Goal: Task Accomplishment & Management: Manage account settings

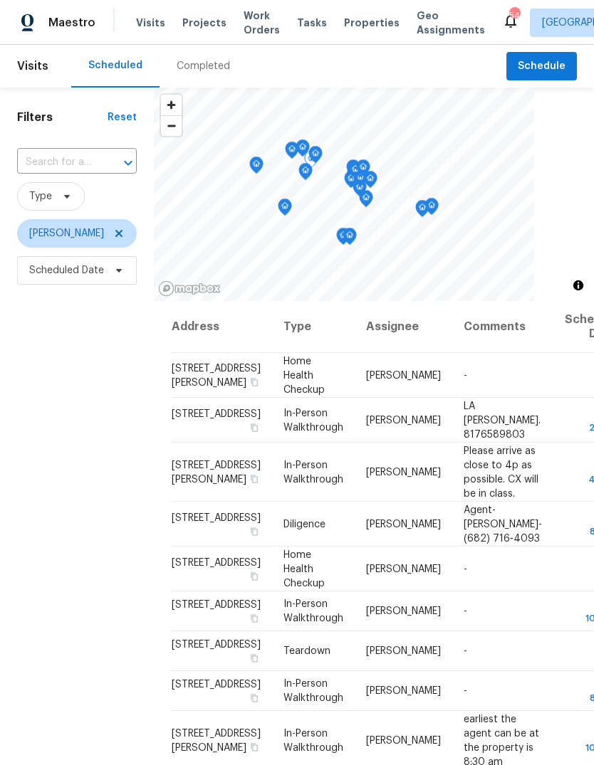
click at [0, 0] on icon at bounding box center [0, 0] width 0 height 0
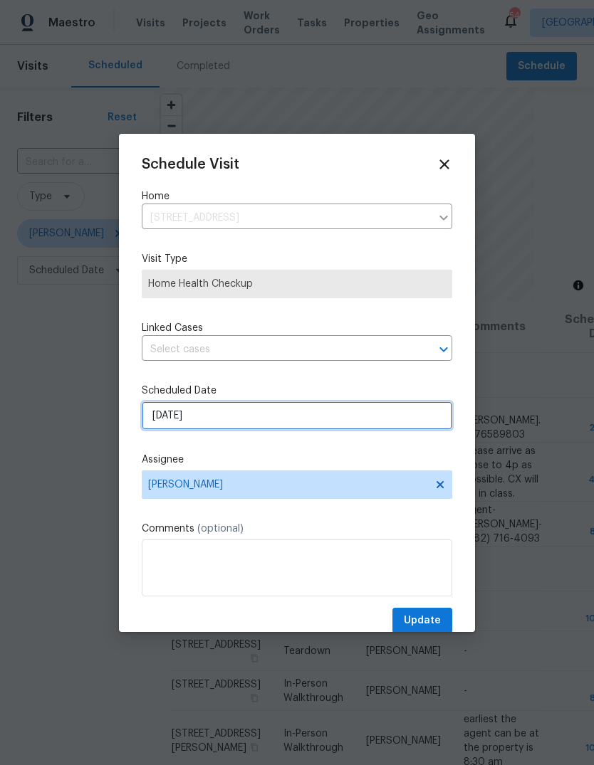
click at [192, 415] on input "8/21/2025" at bounding box center [297, 415] width 310 height 28
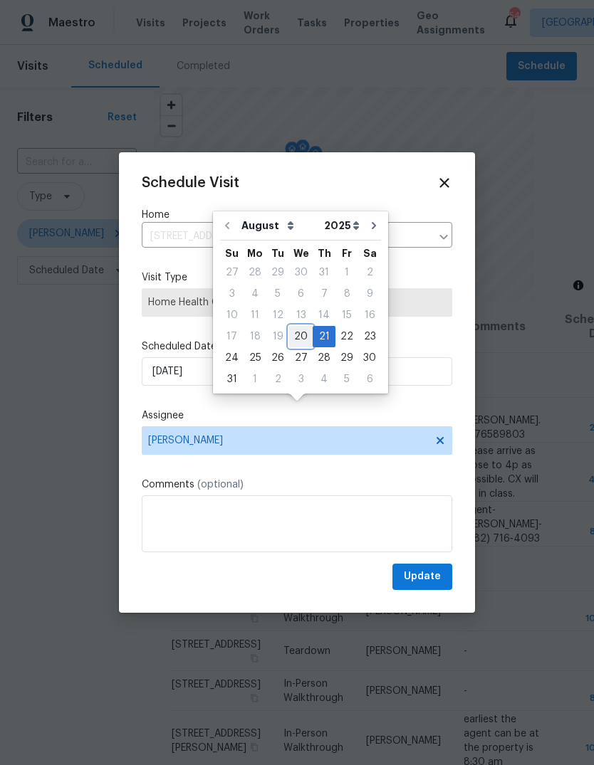
click at [297, 334] on div "20" at bounding box center [300, 337] width 23 height 20
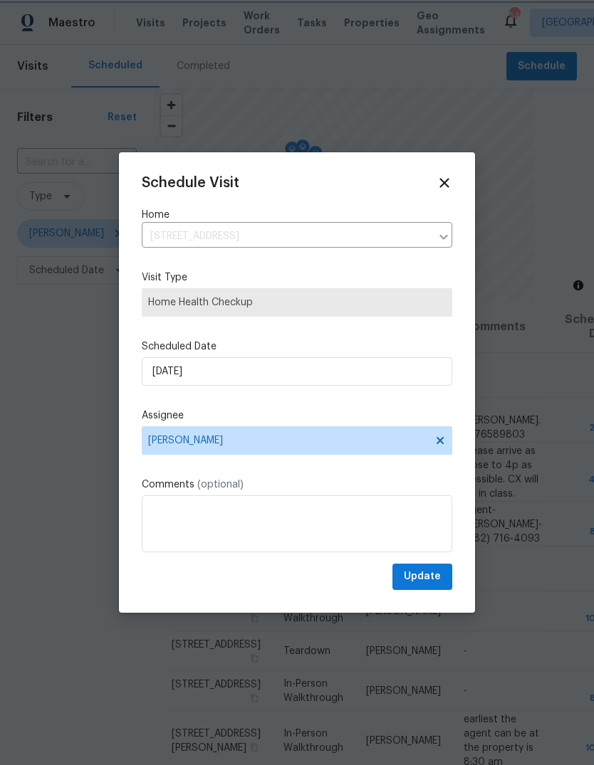
type input "8/20/2025"
click at [419, 573] on span "Update" at bounding box center [422, 577] width 37 height 18
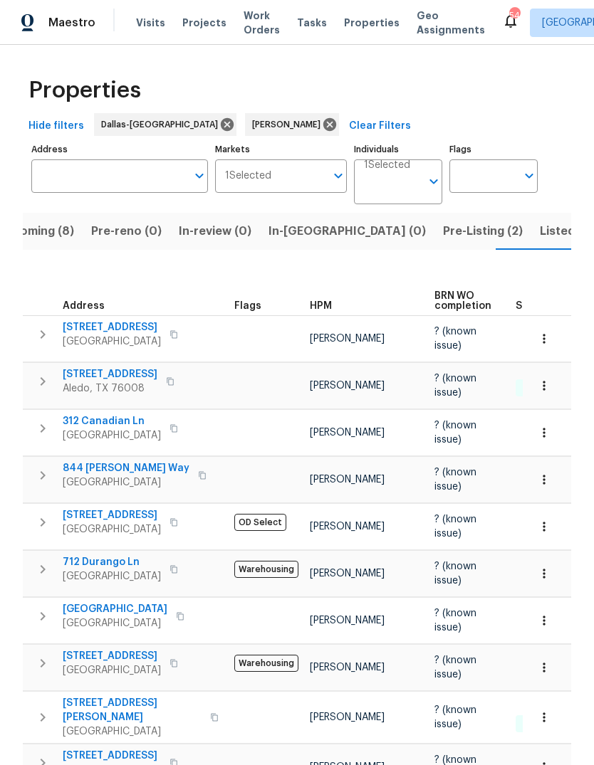
click at [443, 233] on span "Pre-Listing (2)" at bounding box center [483, 231] width 80 height 20
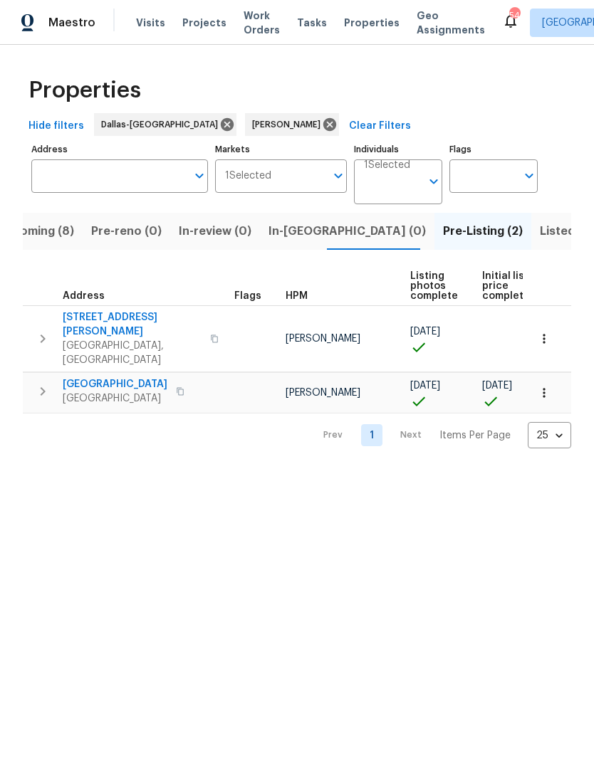
click at [58, 231] on span "Upcoming (8)" at bounding box center [35, 231] width 77 height 20
